Goal: Task Accomplishment & Management: Use online tool/utility

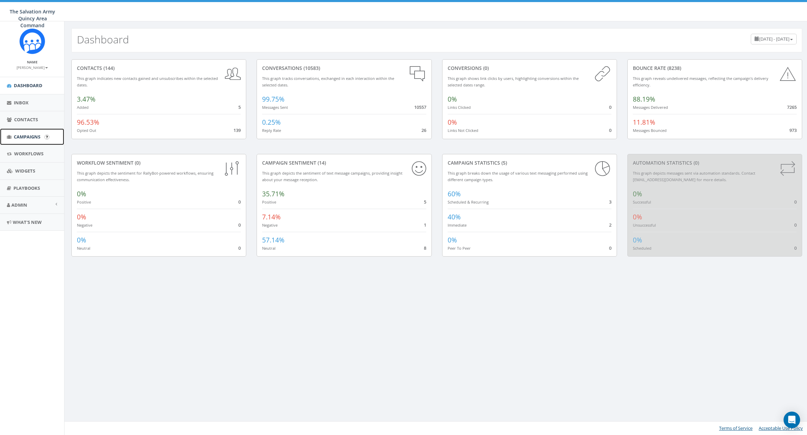
click at [27, 135] on span "Campaigns" at bounding box center [27, 137] width 27 height 6
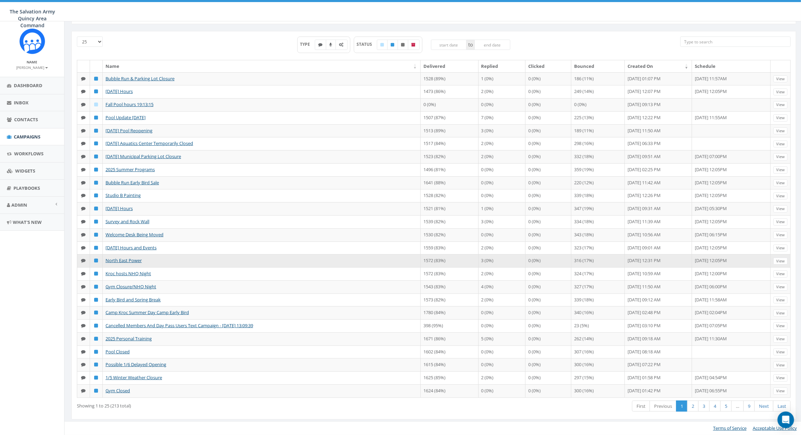
scroll to position [39, 0]
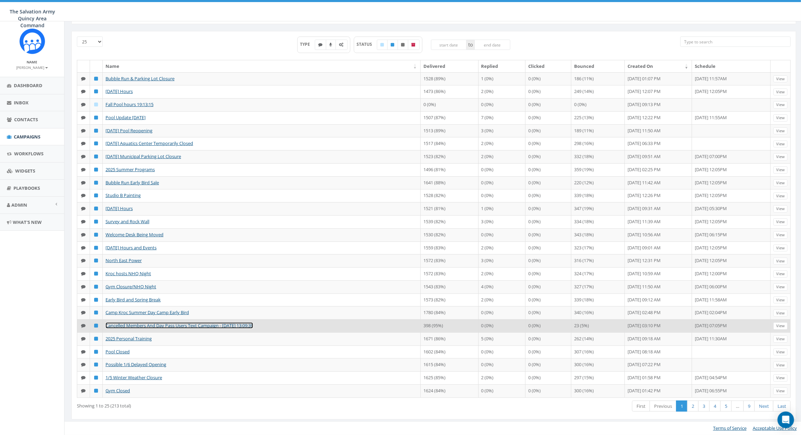
click at [143, 325] on link "Cancelled Members And Day Pass Users Text Campaign - [DATE] 13:09:39" at bounding box center [179, 326] width 148 height 6
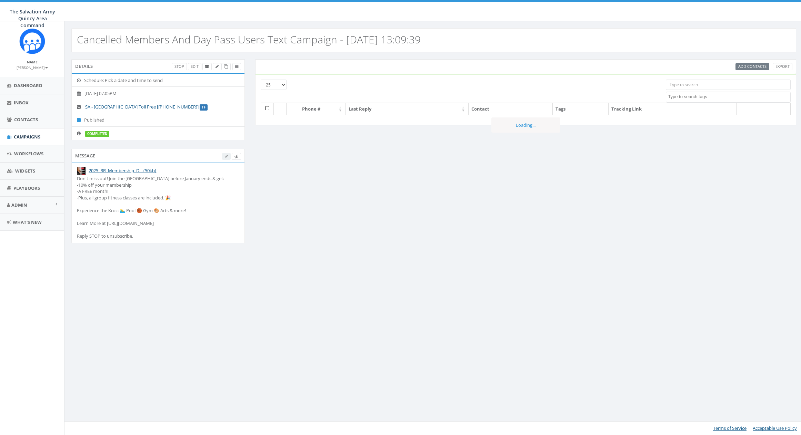
select select
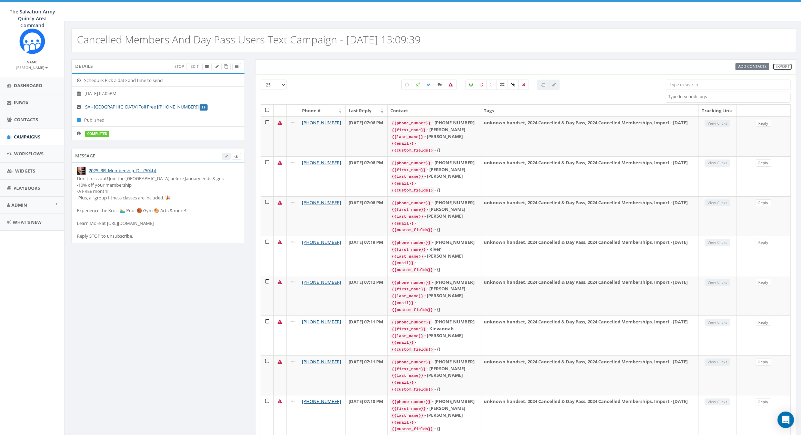
click at [781, 67] on link "Export" at bounding box center [782, 66] width 20 height 7
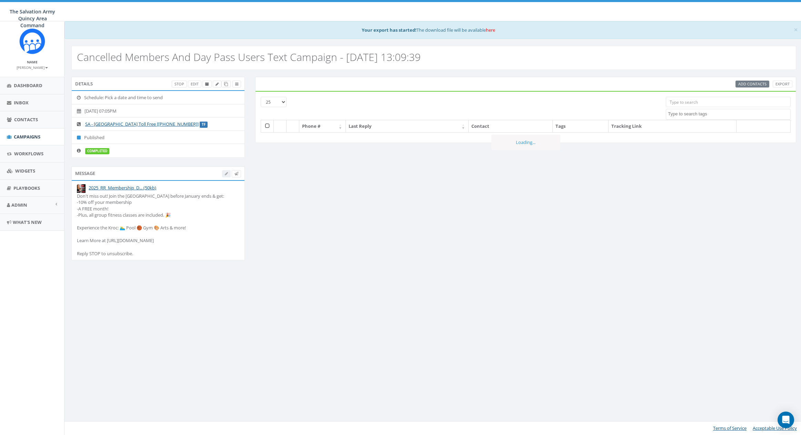
select select
